Goal: Find specific page/section: Find specific page/section

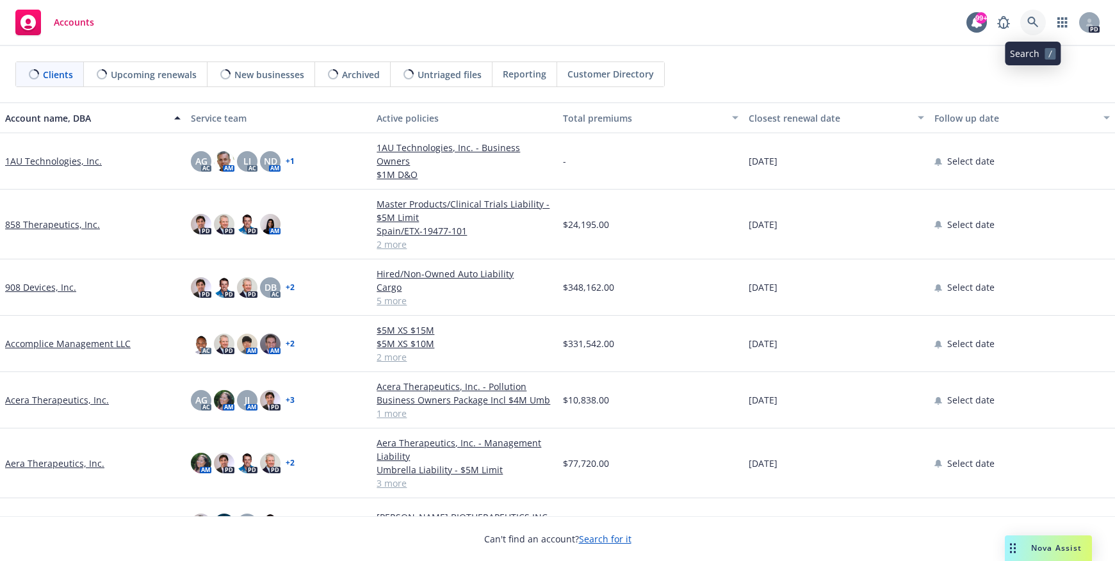
click at [1031, 26] on icon at bounding box center [1033, 23] width 12 height 12
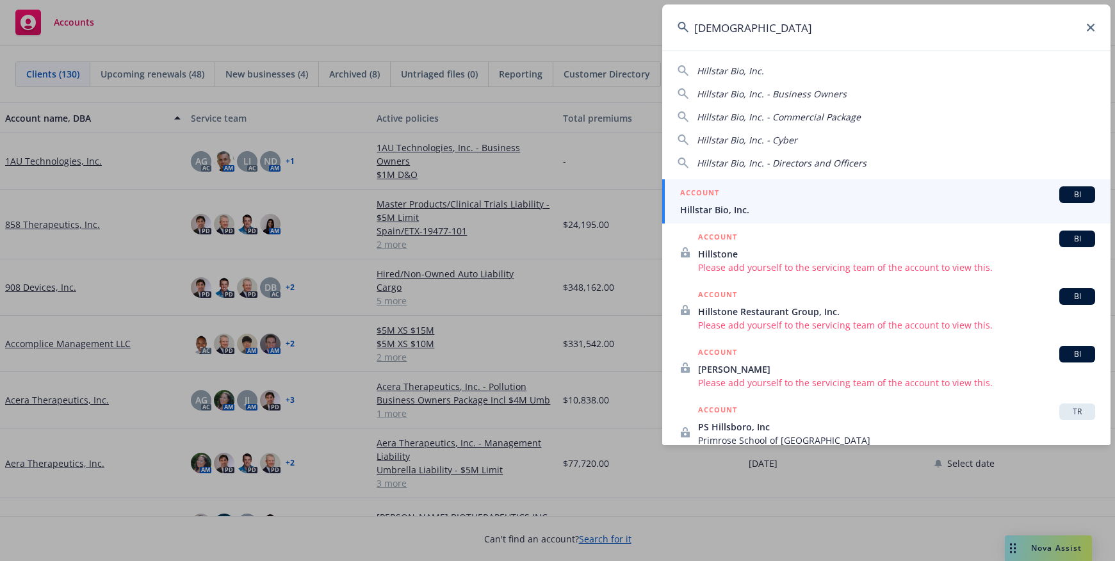
type input "[DEMOGRAPHIC_DATA]"
click at [775, 201] on div "ACCOUNT BI" at bounding box center [887, 194] width 415 height 17
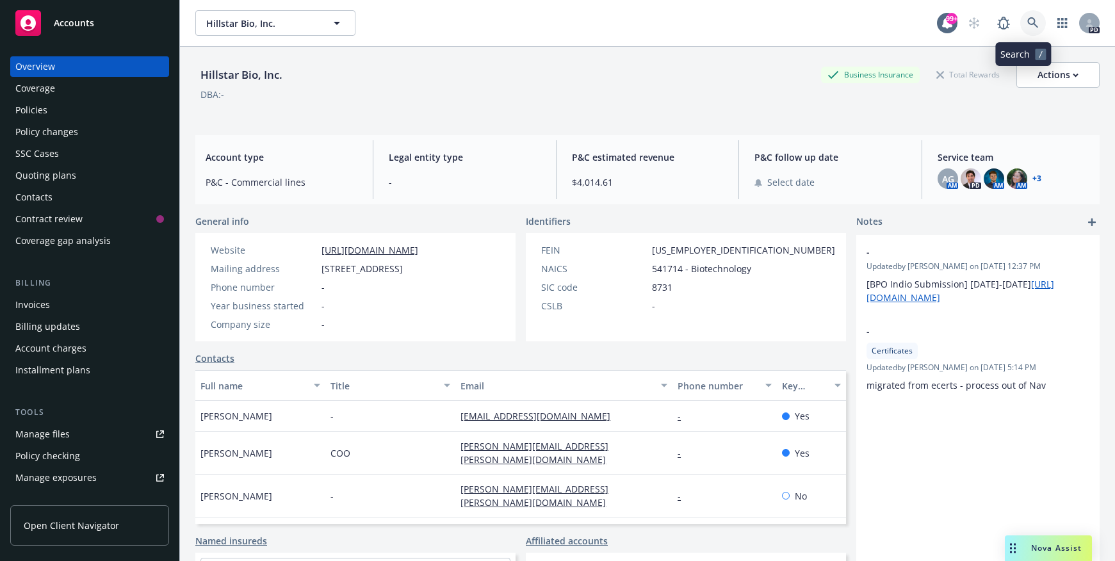
click at [1027, 22] on icon at bounding box center [1032, 22] width 11 height 11
click at [38, 113] on div "Policies" at bounding box center [31, 110] width 32 height 20
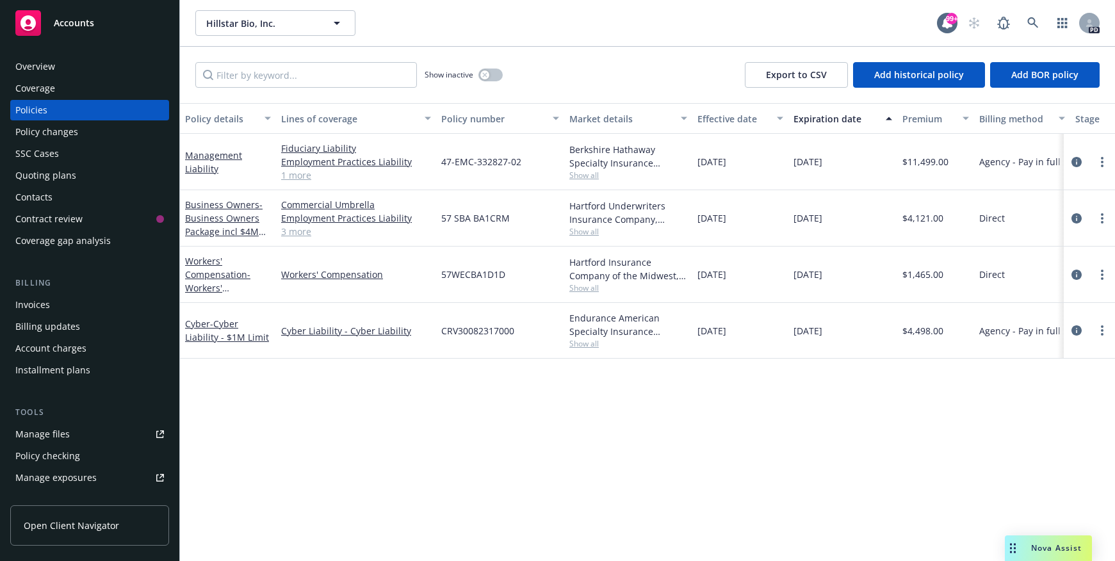
click at [94, 69] on div "Overview" at bounding box center [89, 66] width 149 height 20
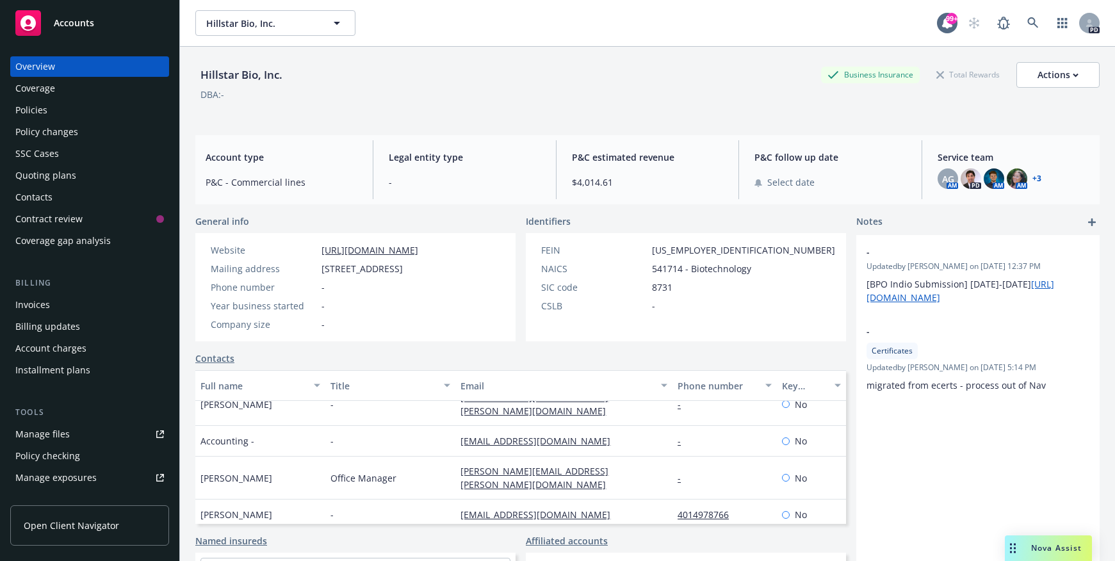
scroll to position [92, 0]
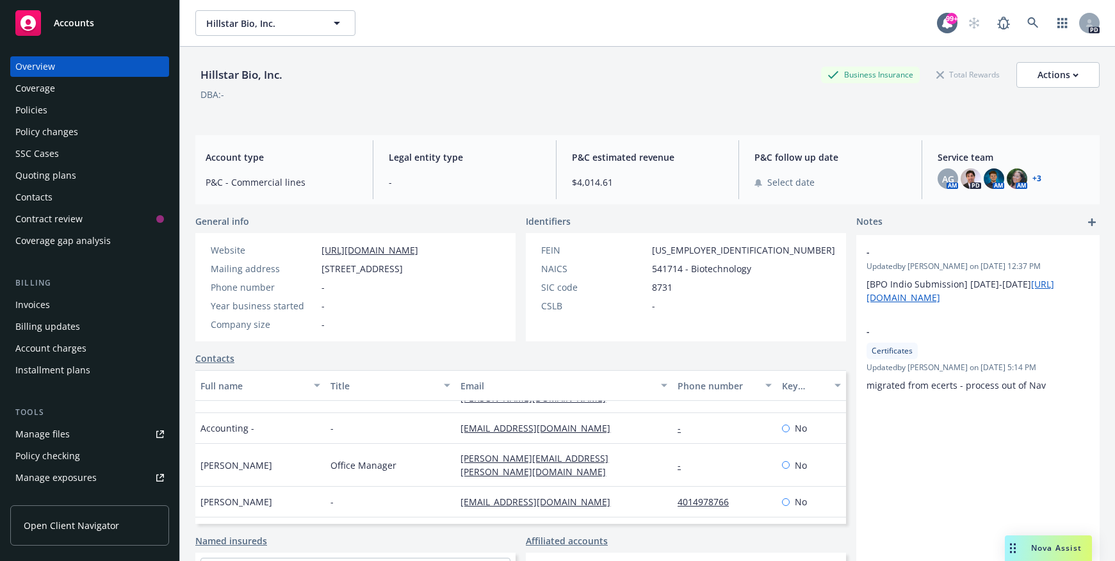
click at [54, 104] on div "Policies" at bounding box center [89, 110] width 149 height 20
